Goal: Task Accomplishment & Management: Complete application form

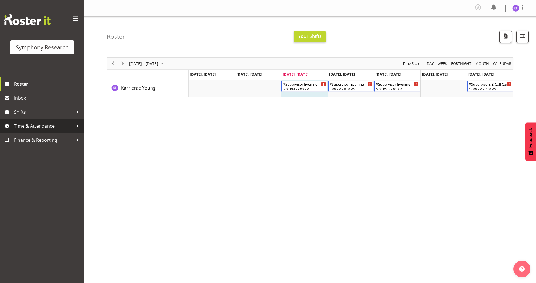
click at [25, 128] on span "Time & Attendance" at bounding box center [43, 126] width 59 height 8
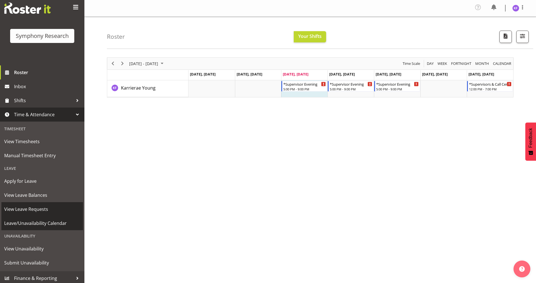
scroll to position [14, 0]
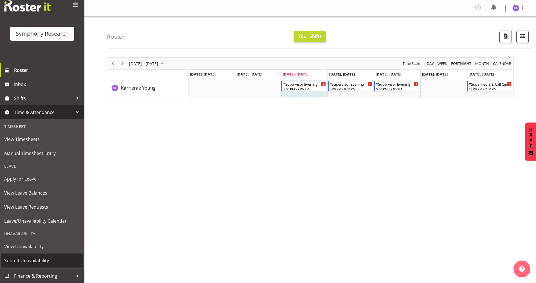
click at [52, 256] on link "Submit Unavailability" at bounding box center [42, 261] width 82 height 14
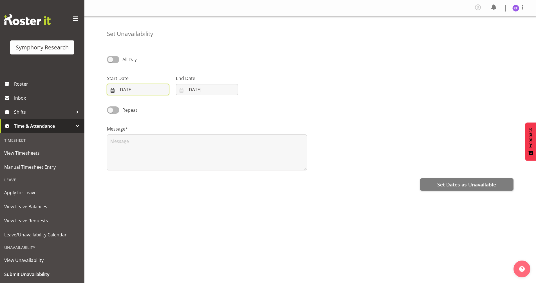
click at [112, 90] on input "[DATE]" at bounding box center [138, 89] width 62 height 11
click at [129, 148] on span "8" at bounding box center [129, 146] width 2 height 5
type input "08/09/2025"
click at [181, 93] on input "03/09/2025" at bounding box center [207, 89] width 62 height 11
click at [198, 147] on span "8" at bounding box center [198, 146] width 2 height 5
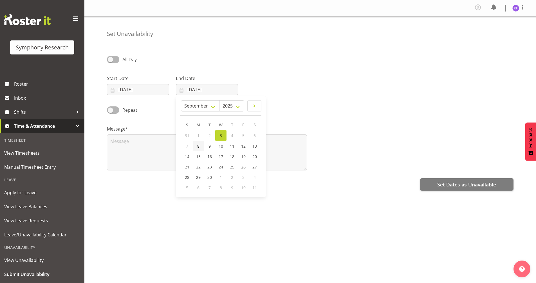
type input "08/09/2025"
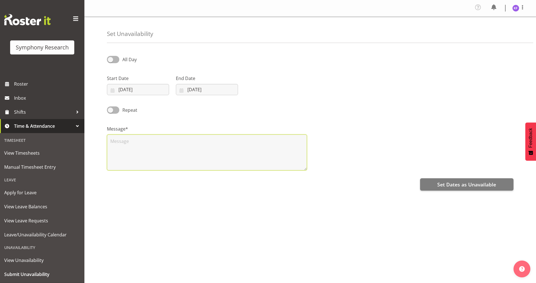
click at [197, 152] on textarea at bounding box center [207, 153] width 200 height 36
type textarea "n"
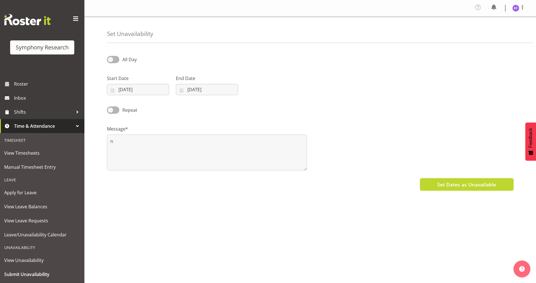
click at [453, 185] on span "Set Dates as Unavailable" at bounding box center [466, 184] width 59 height 7
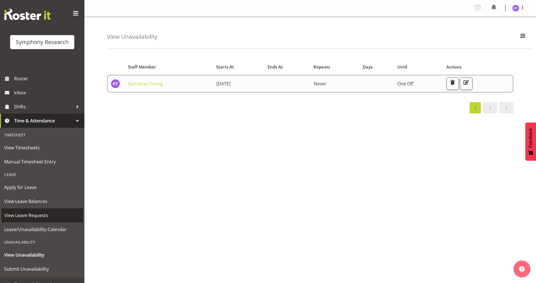
scroll to position [14, 0]
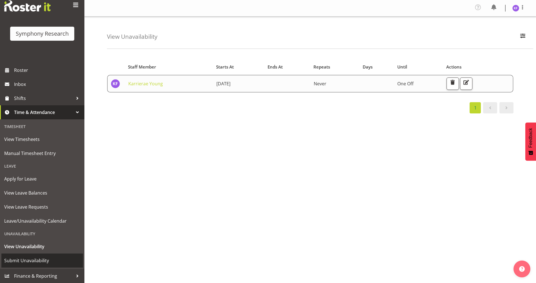
click at [35, 256] on link "Submit Unavailability" at bounding box center [42, 261] width 82 height 14
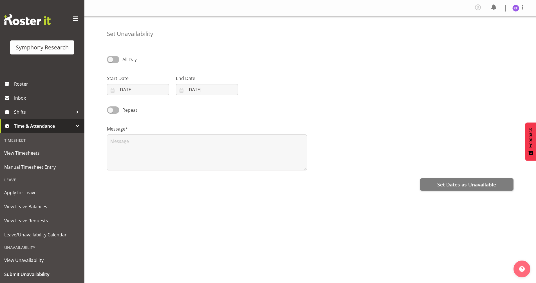
select select "8"
select select "2025"
click at [113, 87] on input "03/09/2025" at bounding box center [138, 89] width 62 height 11
click at [140, 145] on span "9" at bounding box center [140, 146] width 2 height 5
type input "09/09/2025"
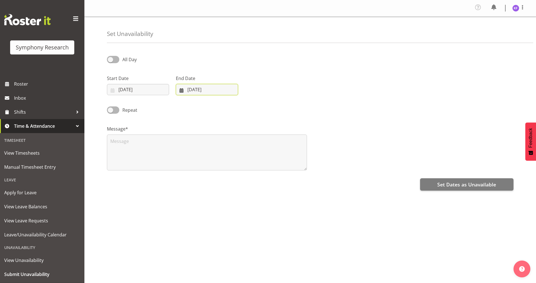
click at [182, 89] on input "03/09/2025" at bounding box center [207, 89] width 62 height 11
click at [209, 145] on span "9" at bounding box center [209, 146] width 2 height 5
type input "09/09/2025"
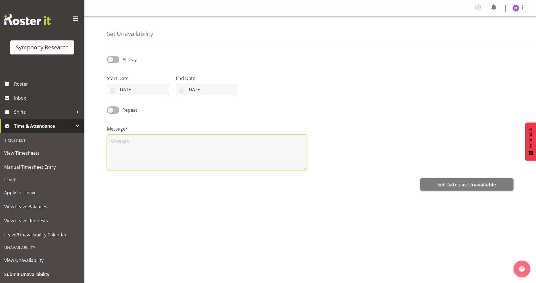
click at [186, 153] on textarea at bounding box center [207, 153] width 200 height 36
type textarea "n"
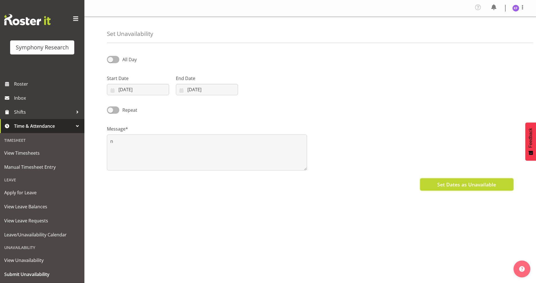
click at [472, 186] on span "Set Dates as Unavailable" at bounding box center [466, 184] width 59 height 7
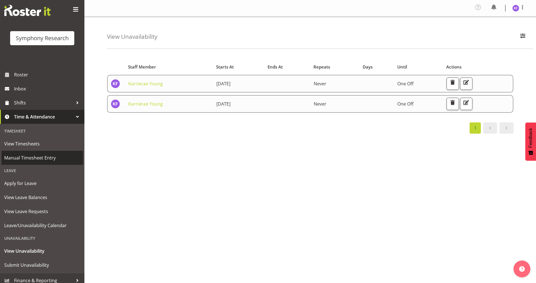
scroll to position [14, 0]
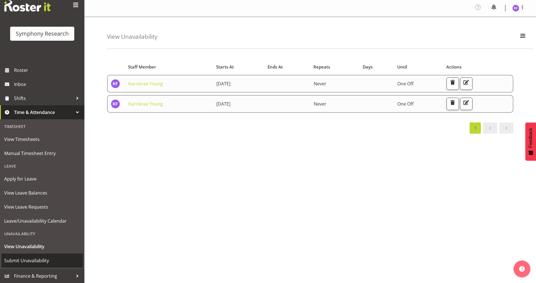
click at [46, 256] on link "Submit Unavailability" at bounding box center [42, 261] width 82 height 14
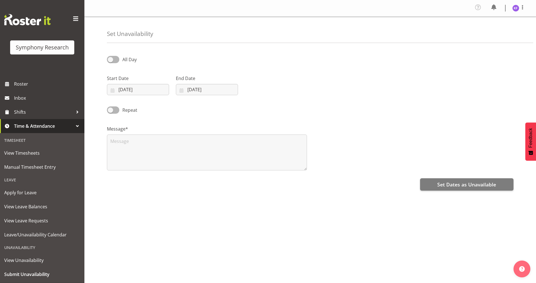
select select "8"
select select "2025"
click at [108, 92] on input "03/09/2025" at bounding box center [138, 89] width 62 height 11
click at [155, 148] on link "10" at bounding box center [151, 146] width 11 height 10
type input "10/09/2025"
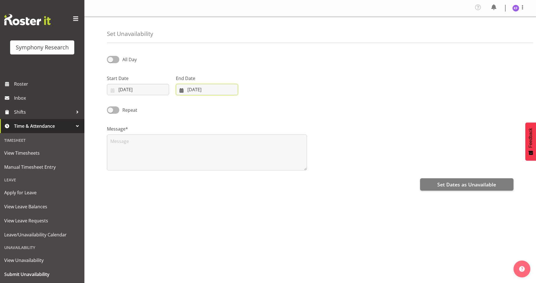
click at [181, 91] on input "03/09/2025" at bounding box center [207, 89] width 62 height 11
click at [221, 148] on span "10" at bounding box center [220, 146] width 4 height 5
type input "10/09/2025"
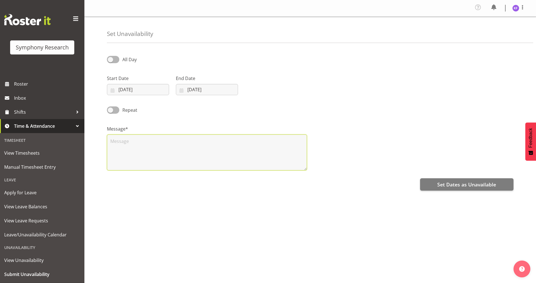
click at [205, 154] on textarea at bounding box center [207, 153] width 200 height 36
type textarea "n"
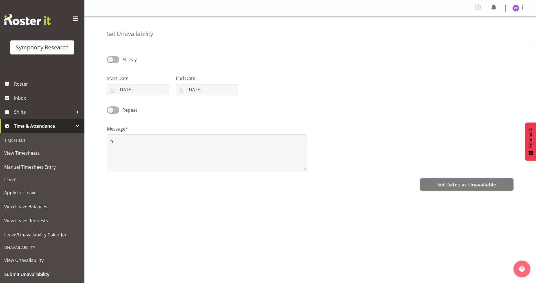
click at [472, 189] on button "Set Dates as Unavailable" at bounding box center [466, 185] width 93 height 12
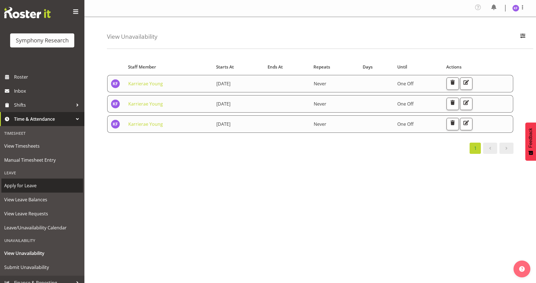
scroll to position [14, 0]
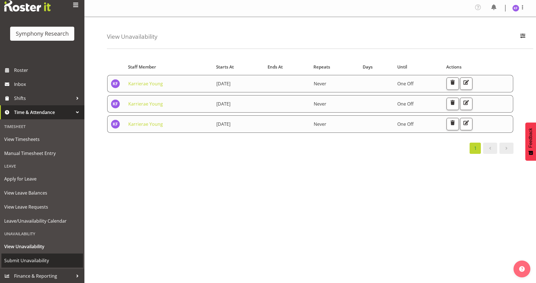
click at [46, 261] on span "Submit Unavailability" at bounding box center [42, 261] width 76 height 8
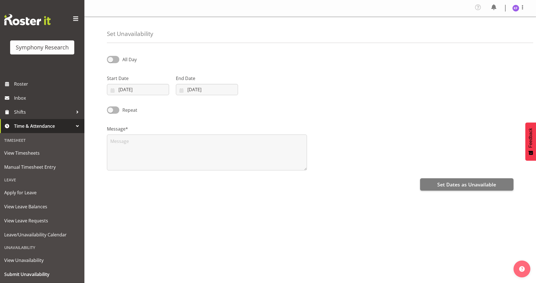
select select "8"
select select "2025"
click at [114, 91] on input "03/09/2025" at bounding box center [138, 89] width 62 height 11
click at [161, 148] on span "11" at bounding box center [163, 146] width 4 height 5
type input "11/09/2025"
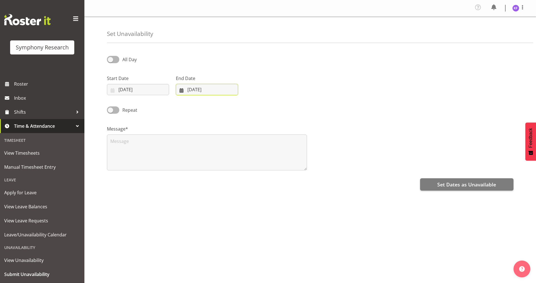
click at [183, 93] on input "[DATE]" at bounding box center [207, 89] width 62 height 11
click at [233, 146] on span "11" at bounding box center [232, 146] width 4 height 5
type input "11/09/2025"
click at [112, 58] on span at bounding box center [113, 59] width 12 height 7
click at [110, 58] on input "All Day" at bounding box center [109, 60] width 4 height 4
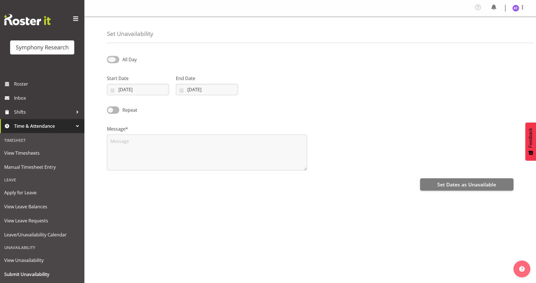
checkbox input "true"
select select "16"
select select "57"
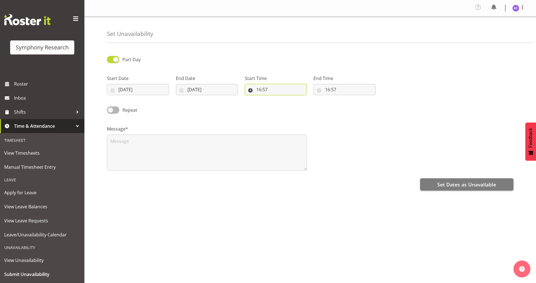
click at [251, 93] on input "16:57" at bounding box center [276, 89] width 62 height 11
click at [283, 107] on select "00 01 02 03 04 05 06 07 08 09 10 11 12 13 14 15 16 17 18 19 20 21 22 23" at bounding box center [283, 104] width 13 height 11
select select "9"
type input "09:57"
click at [296, 105] on select "00 01 02 03 04 05 06 07 08 09 10 11 12 13 14 15 16 17 18 19 20 21 22 23 24 25 2…" at bounding box center [297, 104] width 13 height 11
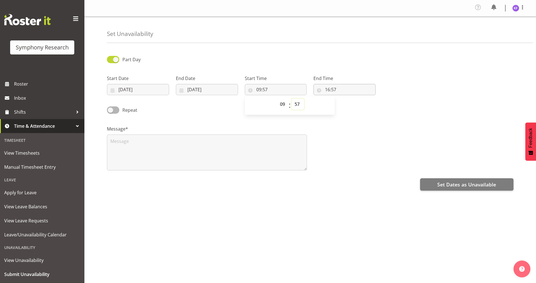
select select "0"
type input "09:00"
click at [320, 89] on input "16:57" at bounding box center [344, 89] width 62 height 11
click at [367, 106] on select "00 01 02 03 04 05 06 07 08 09 10 11 12 13 14 15 16 17 18 19 20 21 22 23 24 25 2…" at bounding box center [366, 104] width 13 height 11
select select "30"
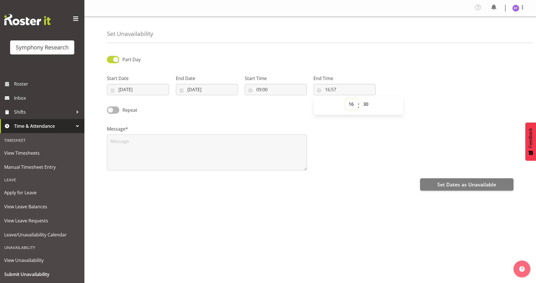
type input "16:30"
click at [348, 106] on select "00 01 02 03 04 05 06 07 08 09 10 11 12 13 14 15 16 17 18 19 20 21 22 23" at bounding box center [351, 104] width 13 height 11
select select "15"
click at [345, 99] on select "00 01 02 03 04 05 06 07 08 09 10 11 12 13 14 15 16 17 18 19 20 21 22 23" at bounding box center [351, 104] width 13 height 11
type input "15:30"
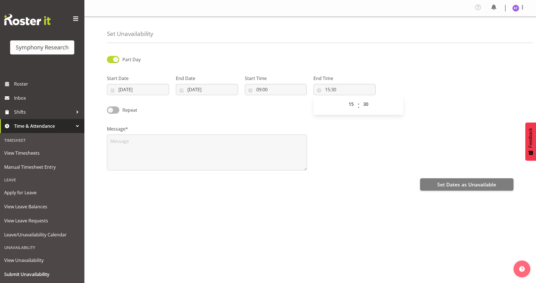
click at [369, 142] on div "Message*" at bounding box center [309, 146] width 413 height 56
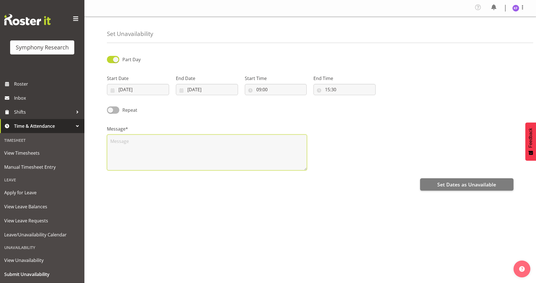
click at [255, 150] on textarea at bounding box center [207, 153] width 200 height 36
type textarea "n"
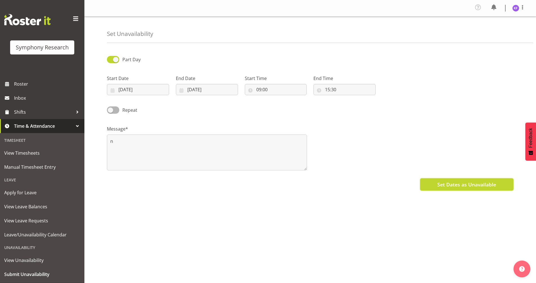
click at [428, 185] on button "Set Dates as Unavailable" at bounding box center [466, 185] width 93 height 12
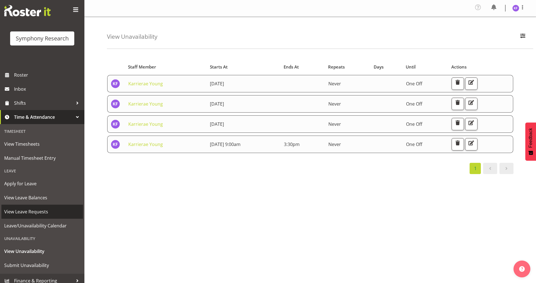
scroll to position [14, 0]
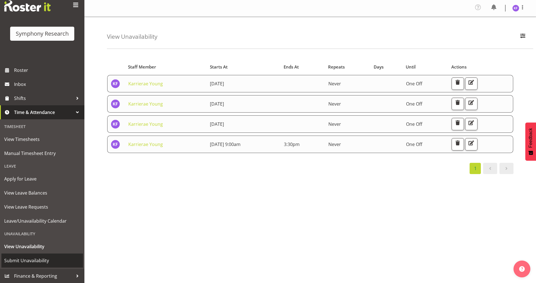
click at [58, 265] on span "Submit Unavailability" at bounding box center [42, 261] width 76 height 8
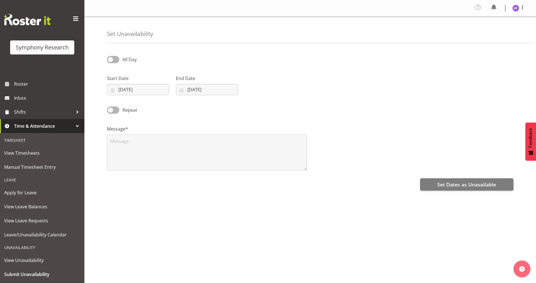
select select "8"
select select "2025"
click at [112, 91] on input "[DATE]" at bounding box center [138, 89] width 62 height 11
click at [172, 146] on link "12" at bounding box center [174, 146] width 11 height 10
type input "12/09/2025"
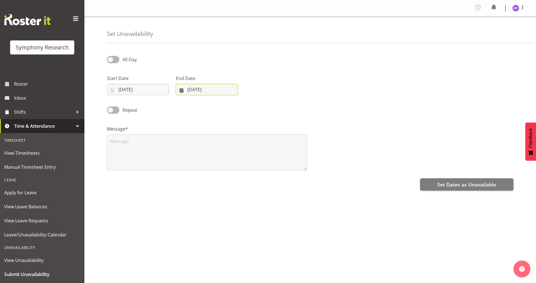
click at [184, 91] on input "[DATE]" at bounding box center [207, 89] width 62 height 11
click at [246, 147] on link "12" at bounding box center [243, 146] width 11 height 10
type input "12/09/2025"
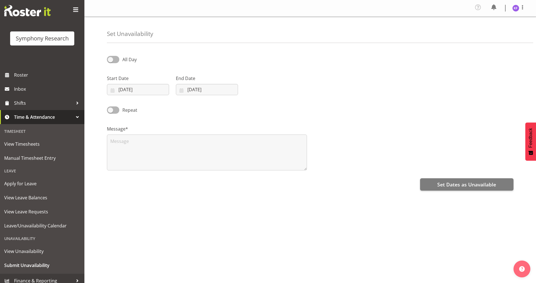
scroll to position [14, 0]
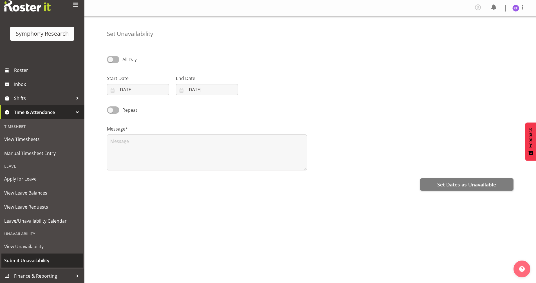
click at [62, 264] on span "Submit Unavailability" at bounding box center [42, 261] width 76 height 8
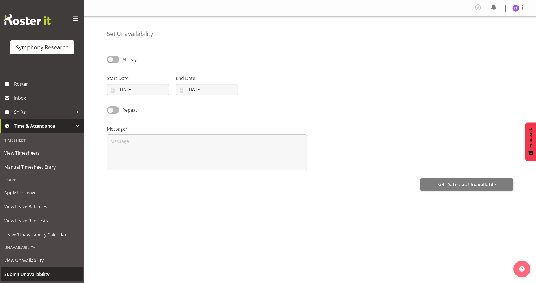
click at [48, 276] on span "Submit Unavailability" at bounding box center [42, 274] width 76 height 8
select select "8"
select select "2025"
click at [114, 93] on input "[DATE]" at bounding box center [138, 89] width 62 height 11
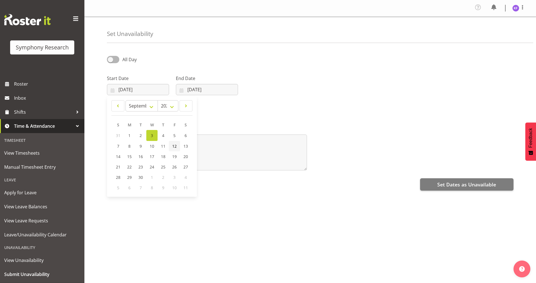
click at [170, 148] on link "12" at bounding box center [174, 146] width 11 height 10
type input "12/09/2025"
click at [183, 89] on input "03/09/2025" at bounding box center [207, 89] width 62 height 11
click at [244, 147] on span "12" at bounding box center [243, 146] width 4 height 5
type input "12/09/2025"
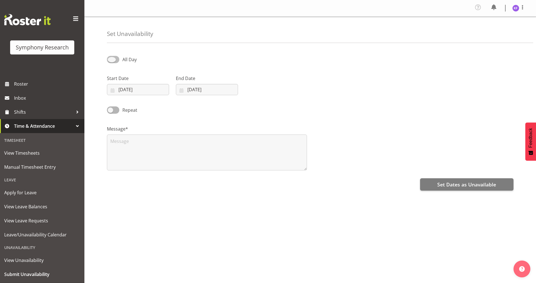
click at [118, 62] on span at bounding box center [113, 59] width 12 height 7
click at [110, 61] on input "All Day" at bounding box center [109, 60] width 4 height 4
checkbox input "true"
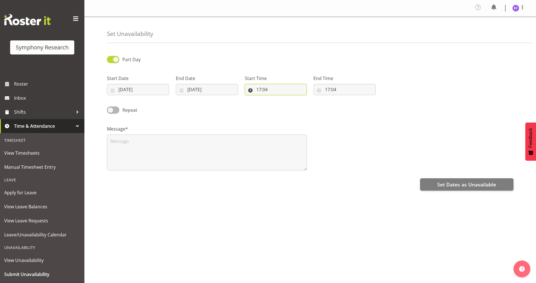
click at [253, 90] on input "17:04" at bounding box center [276, 89] width 62 height 11
click at [280, 105] on select "00 01 02 03 04 05 06 07 08 09 10 11 12 13 14 15 16 17 18 19 20 21 22 23" at bounding box center [283, 104] width 13 height 11
select select "9"
click at [277, 99] on select "00 01 02 03 04 05 06 07 08 09 10 11 12 13 14 15 16 17 18 19 20 21 22 23" at bounding box center [283, 104] width 13 height 11
type input "09:04"
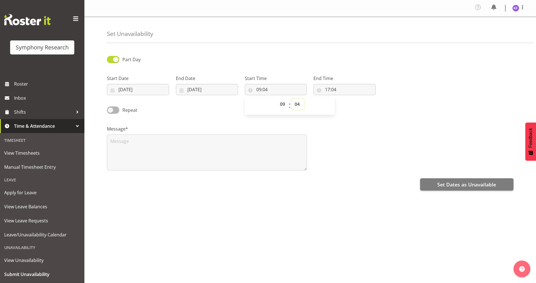
click at [299, 101] on select "00 01 02 03 04 05 06 07 08 09 10 11 12 13 14 15 16 17 18 19 20 21 22 23 24 25 2…" at bounding box center [297, 104] width 13 height 11
select select "0"
click at [291, 99] on select "00 01 02 03 04 05 06 07 08 09 10 11 12 13 14 15 16 17 18 19 20 21 22 23 24 25 2…" at bounding box center [297, 104] width 13 height 11
type input "09:00"
click at [317, 91] on input "17:04" at bounding box center [344, 89] width 62 height 11
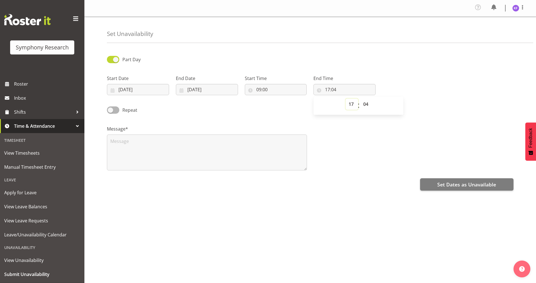
click at [354, 105] on select "00 01 02 03 04 05 06 07 08 09 10 11 12 13 14 15 16 17 18 19 20 21 22 23" at bounding box center [351, 104] width 13 height 11
select select "15"
type input "15:04"
click at [370, 103] on select "00 01 02 03 04 05 06 07 08 09 10 11 12 13 14 15 16 17 18 19 20 21 22 23 24 25 2…" at bounding box center [366, 104] width 13 height 11
select select "30"
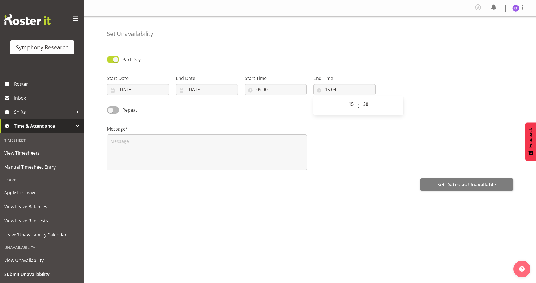
type input "15:30"
click at [349, 123] on div "Message*" at bounding box center [309, 146] width 413 height 56
click at [337, 89] on input "15:30" at bounding box center [344, 89] width 62 height 11
click at [369, 103] on select "00 01 02 03 04 05 06 07 08 09 10 11 12 13 14 15 16 17 18 19 20 21 22 23 24 25 2…" at bounding box center [366, 104] width 13 height 11
select select "0"
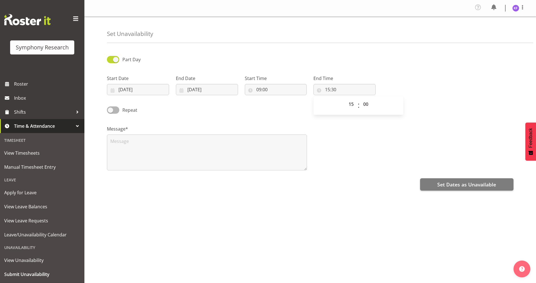
type input "15:00"
click at [339, 134] on div "Message*" at bounding box center [309, 146] width 413 height 56
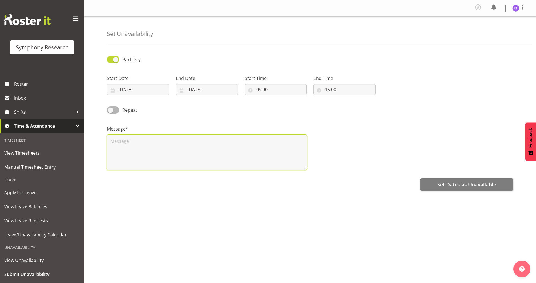
click at [240, 147] on textarea at bounding box center [207, 153] width 200 height 36
type textarea "n"
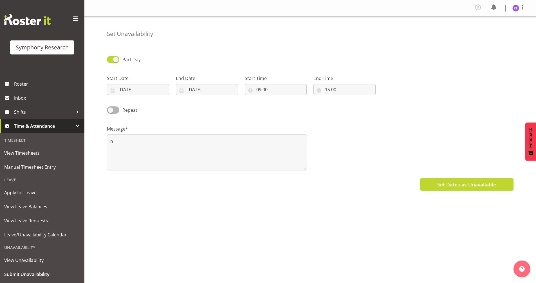
click at [473, 183] on span "Set Dates as Unavailable" at bounding box center [466, 184] width 59 height 7
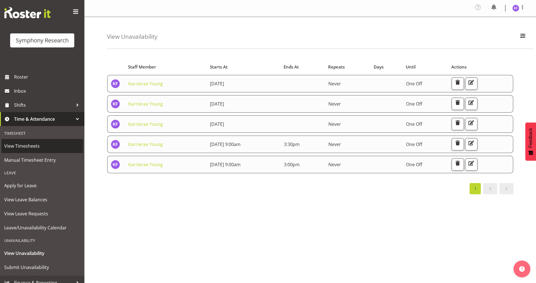
scroll to position [14, 0]
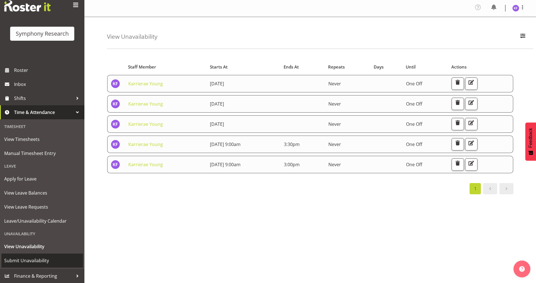
click at [43, 264] on span "Submit Unavailability" at bounding box center [42, 261] width 76 height 8
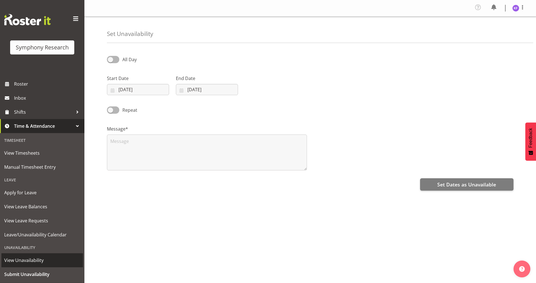
click at [34, 261] on span "View Unavailability" at bounding box center [42, 260] width 76 height 8
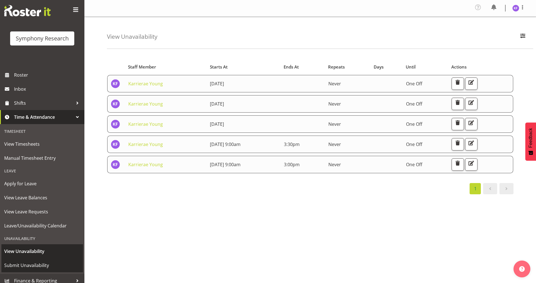
scroll to position [14, 0]
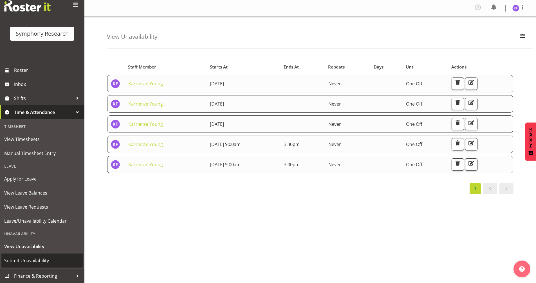
click at [49, 263] on span "Submit Unavailability" at bounding box center [42, 261] width 76 height 8
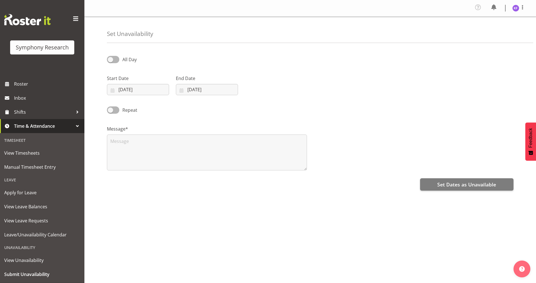
select select "8"
select select "2025"
click at [110, 85] on input "03/09/2025" at bounding box center [138, 89] width 62 height 11
click at [127, 122] on div "M" at bounding box center [129, 125] width 11 height 10
click at [185, 145] on span "13" at bounding box center [185, 146] width 4 height 5
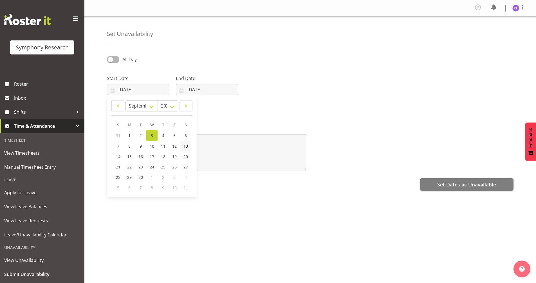
type input "13/09/2025"
click at [183, 90] on input "03/09/2025" at bounding box center [207, 89] width 62 height 11
click at [256, 148] on span "13" at bounding box center [254, 146] width 4 height 5
type input "13/09/2025"
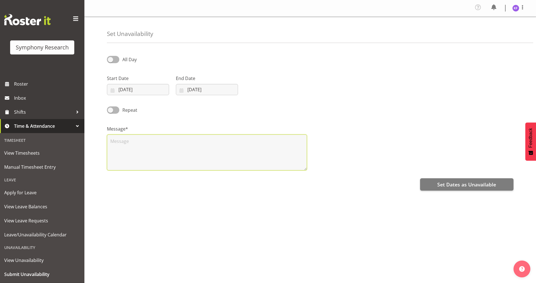
click at [256, 148] on textarea at bounding box center [207, 153] width 200 height 36
type textarea "n"
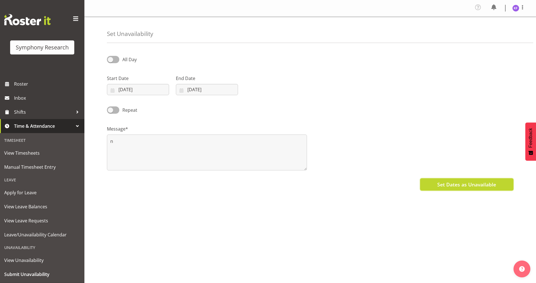
click at [477, 188] on span "Set Dates as Unavailable" at bounding box center [466, 184] width 59 height 7
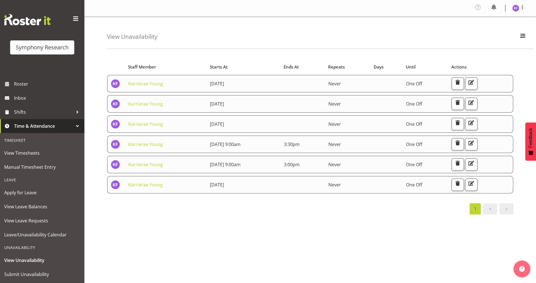
click at [147, 220] on div "Starts At Staff Member Starts At Ends At Repeats Days Until Actions Karrierae Y…" at bounding box center [321, 165] width 429 height 225
